Goal: Information Seeking & Learning: Learn about a topic

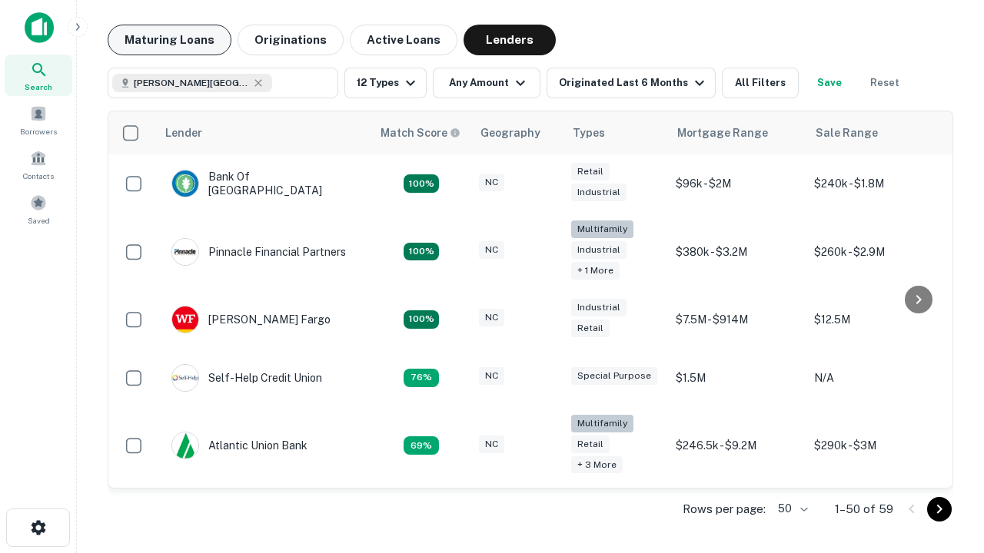
click at [169, 40] on button "Maturing Loans" at bounding box center [170, 40] width 124 height 31
